Goal: Book appointment/travel/reservation

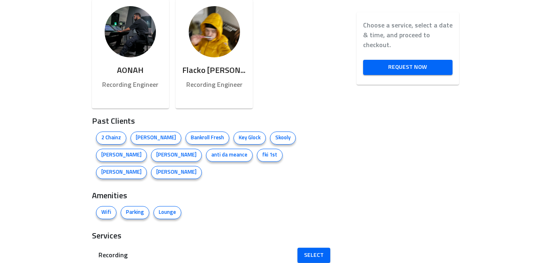
scroll to position [574, 0]
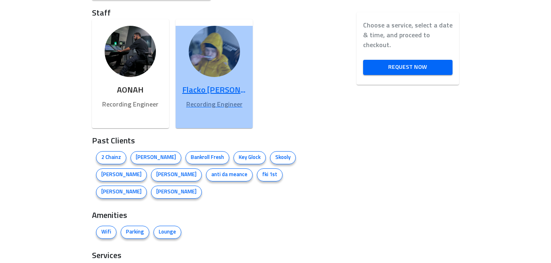
click at [215, 102] on p "Recording Engineer" at bounding box center [214, 105] width 64 height 10
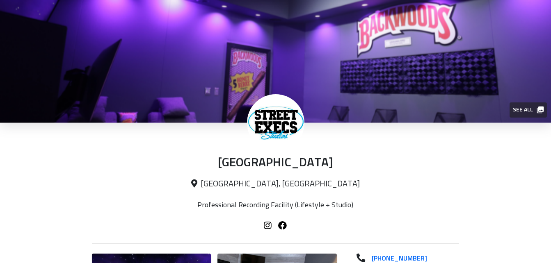
scroll to position [574, 0]
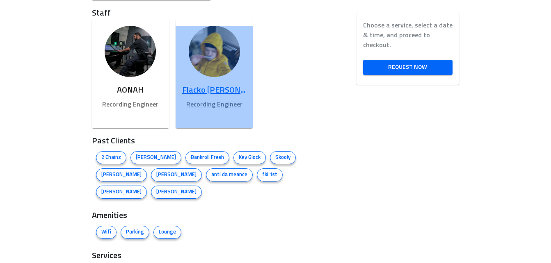
click at [202, 89] on h6 "Flacko [PERSON_NAME]" at bounding box center [214, 90] width 64 height 13
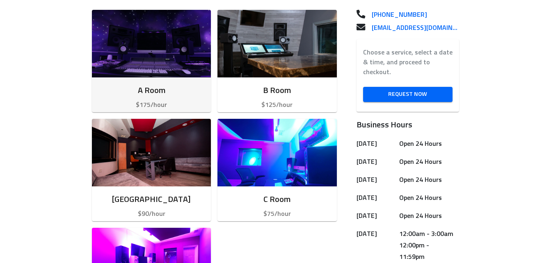
scroll to position [246, 0]
